Goal: Information Seeking & Learning: Learn about a topic

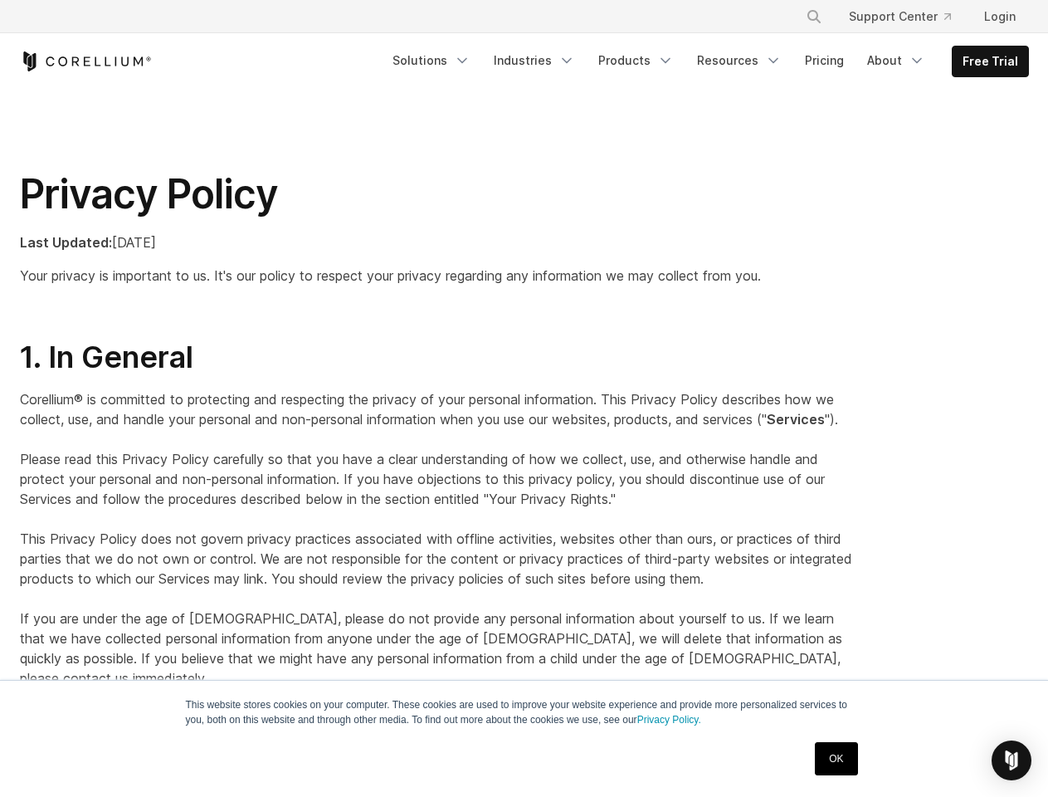
click at [524, 398] on p "Corellium® is committed to protecting and respecting the privacy of your person…" at bounding box center [438, 538] width 836 height 299
click at [813, 17] on icon "Search" at bounding box center [813, 16] width 13 height 13
click at [813, 17] on div "×" at bounding box center [814, 14] width 17 height 25
click at [1011, 760] on img "Open Intercom Messenger" at bounding box center [1011, 760] width 20 height 20
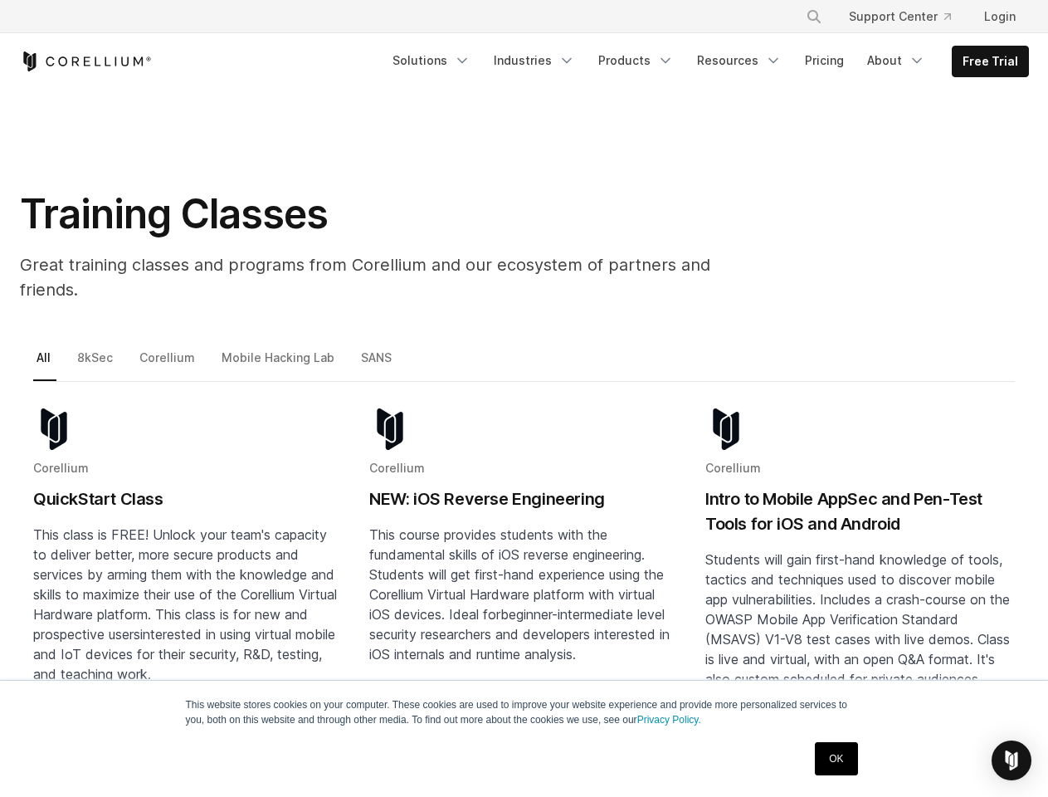
click at [813, 17] on icon "Search" at bounding box center [813, 16] width 13 height 13
click at [813, 17] on div "×" at bounding box center [814, 14] width 17 height 25
click at [1011, 760] on img "Open Intercom Messenger" at bounding box center [1011, 760] width 20 height 20
